Goal: Information Seeking & Learning: Learn about a topic

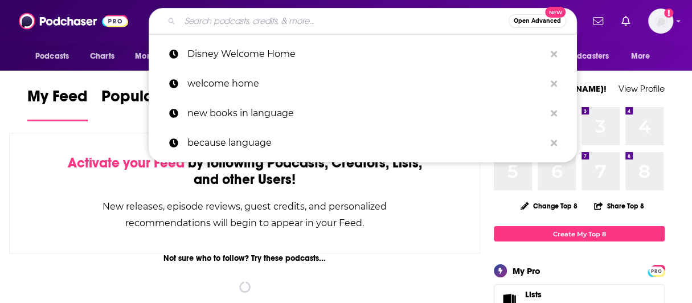
click at [252, 27] on input "Search podcasts, credits, & more..." at bounding box center [344, 21] width 329 height 18
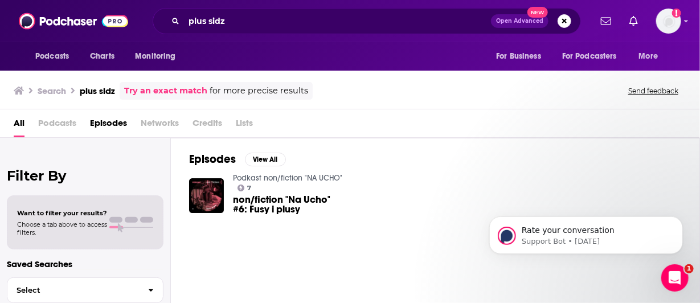
click at [262, 37] on div "Podcasts Charts Monitoring plus sidz Open Advanced New For Business For Podcast…" at bounding box center [350, 21] width 700 height 42
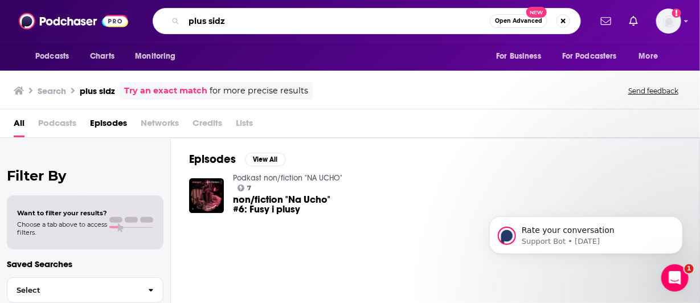
click at [244, 22] on input "plus sidz" at bounding box center [337, 21] width 306 height 18
type input "plus sidez"
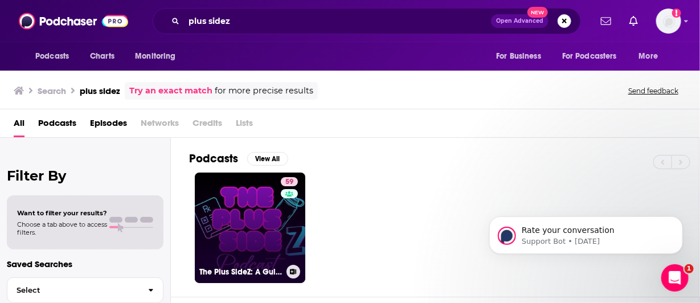
click at [243, 238] on link "59 The Plus SideZ: A Guide to GLP-1 & Metabolic Health" at bounding box center [250, 228] width 111 height 111
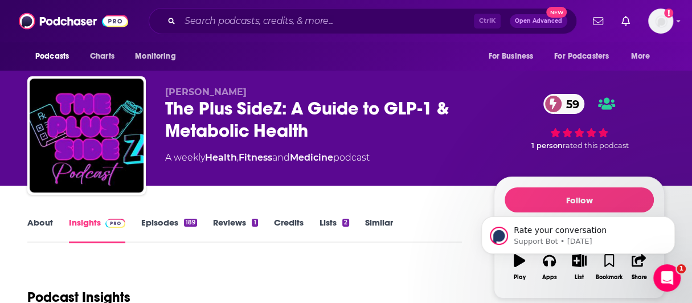
click at [46, 219] on link "About" at bounding box center [40, 230] width 26 height 26
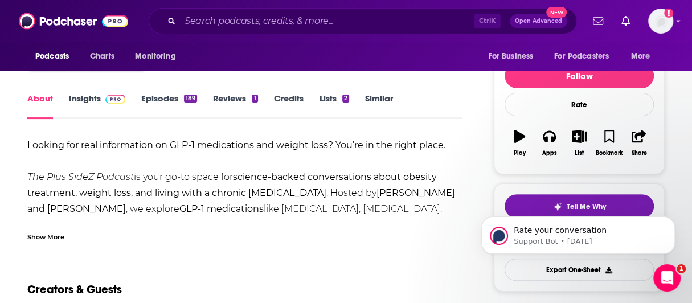
scroll to position [129, 0]
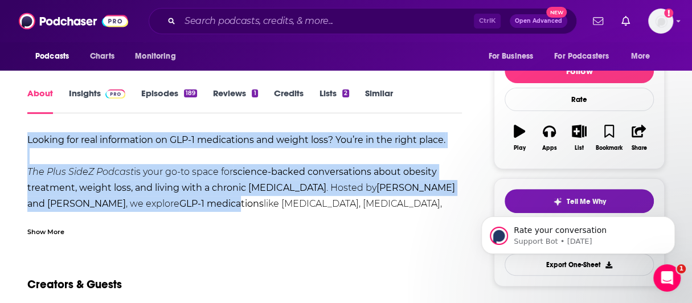
drag, startPoint x: 29, startPoint y: 135, endPoint x: 179, endPoint y: 209, distance: 167.5
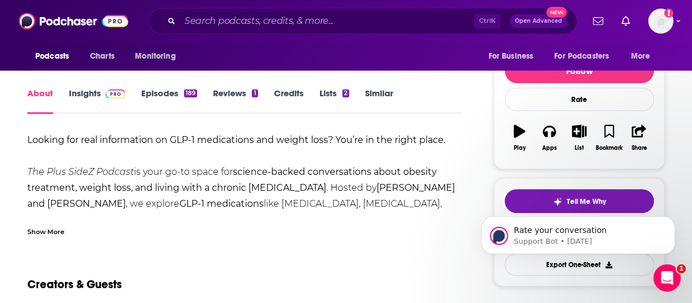
click at [55, 234] on div "Show More" at bounding box center [45, 231] width 37 height 11
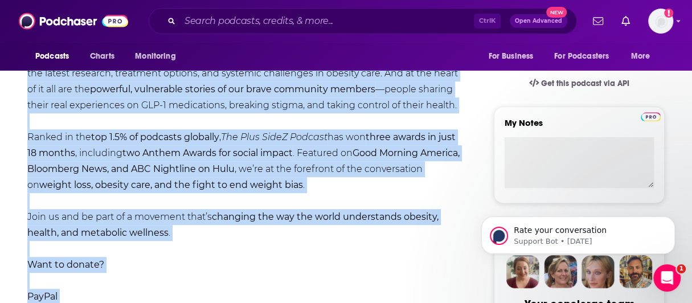
scroll to position [431, 0]
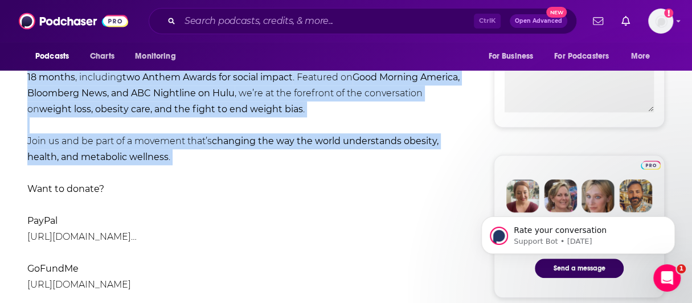
drag, startPoint x: 28, startPoint y: 136, endPoint x: 198, endPoint y: 169, distance: 173.0
click at [198, 169] on div "Looking for real information on GLP-1 medications and weight loss? You’re in th…" at bounding box center [244, 109] width 435 height 559
copy div "Loremip dol sita consectetur ad ELI-1 seddoeiusmo tem incidi utla? Etd’ma al en…"
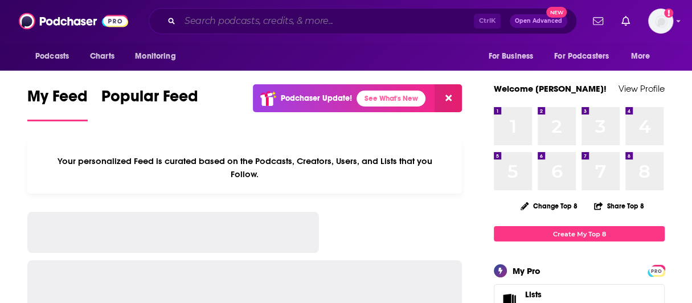
click at [331, 23] on input "Search podcasts, credits, & more..." at bounding box center [327, 21] width 294 height 18
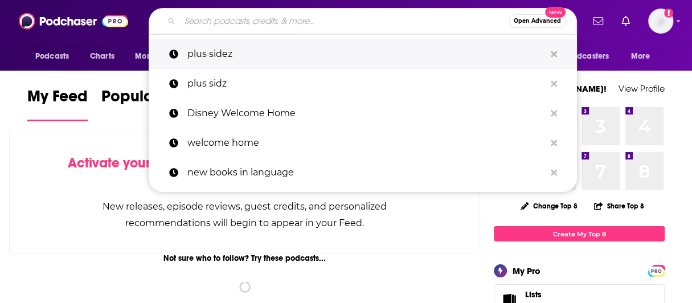
click at [228, 56] on p "plus sidez" at bounding box center [367, 54] width 358 height 30
type input "plus sidez"
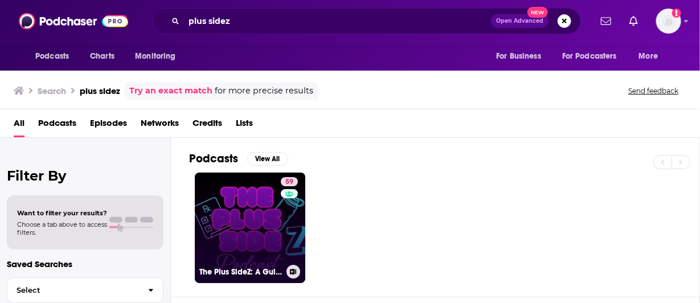
click at [258, 229] on link "59 The Plus SideZ: A Guide to GLP-1 & Metabolic Health" at bounding box center [250, 228] width 111 height 111
